Goal: Download file/media

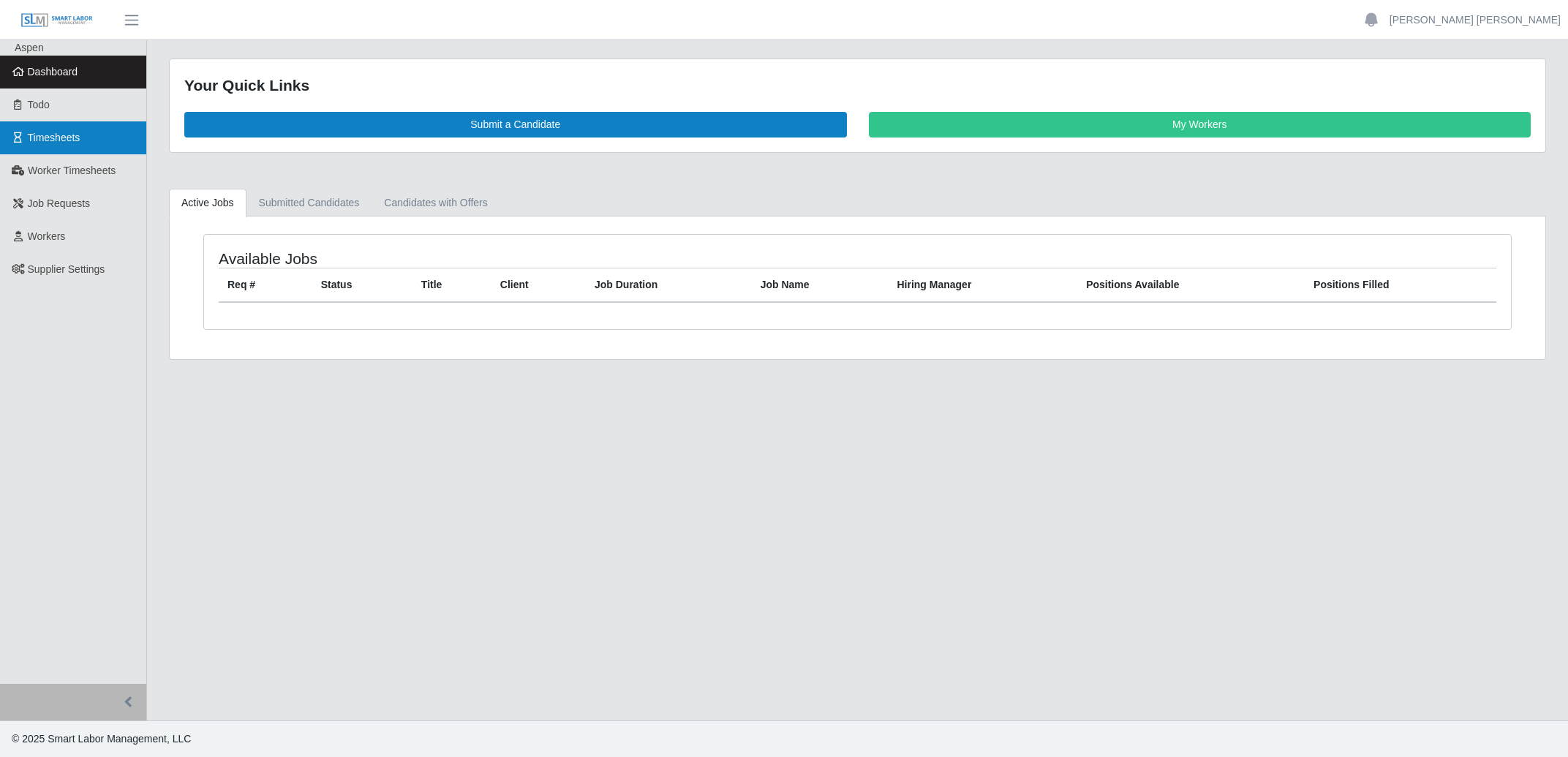
click at [47, 132] on span "Timesheets" at bounding box center [54, 137] width 53 height 12
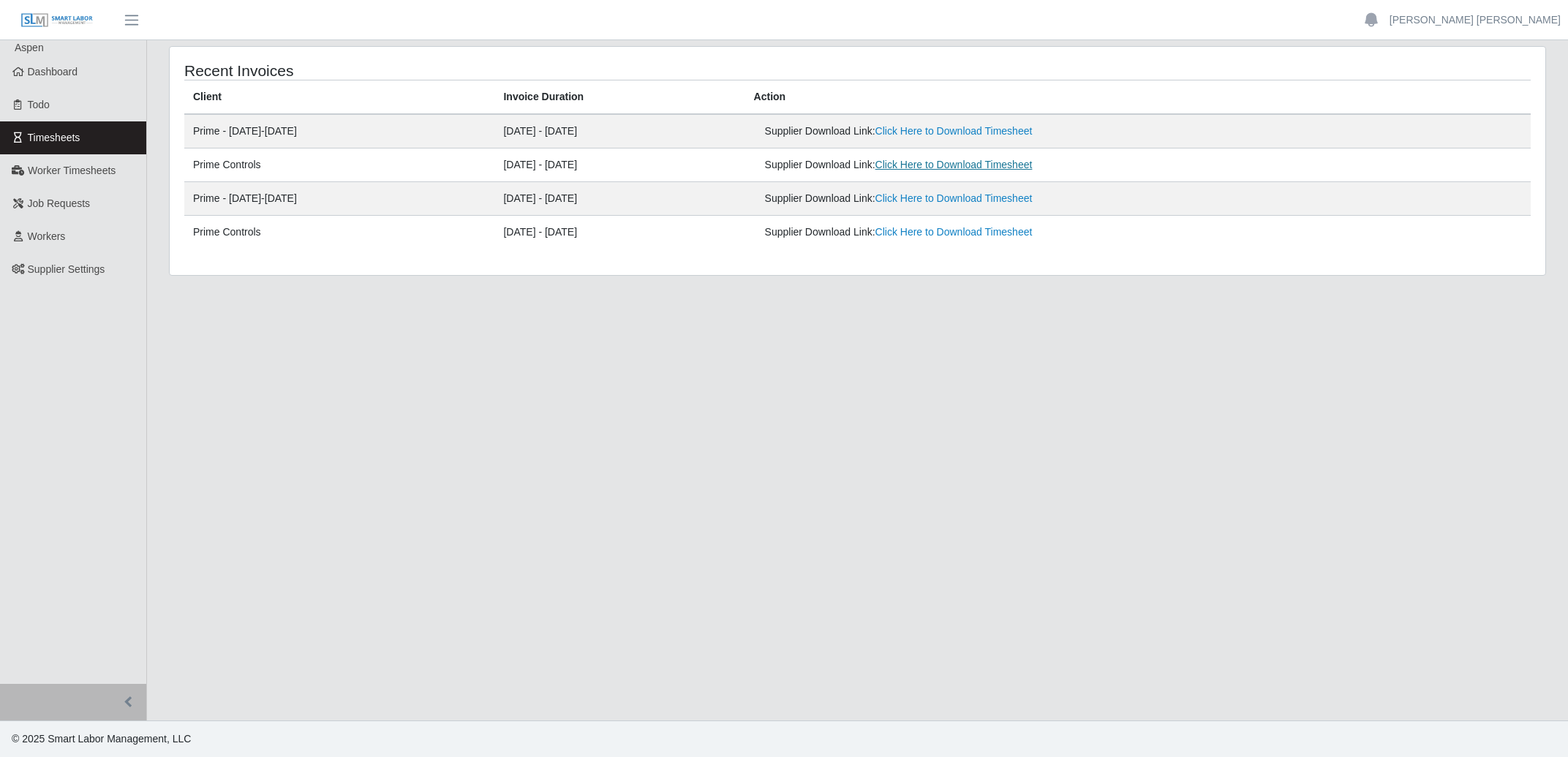
click at [1018, 165] on link "Click Here to Download Timesheet" at bounding box center [954, 164] width 157 height 12
click at [996, 131] on link "Click Here to Download Timesheet" at bounding box center [954, 131] width 157 height 12
click at [415, 380] on main "Recent Invoices Client Invoice Duration Action Prime - [DATE]-[DATE] - [DATE] S…" at bounding box center [857, 380] width 1421 height 680
click at [41, 73] on span "Dashboard" at bounding box center [53, 71] width 50 height 12
